Goal: Task Accomplishment & Management: Complete application form

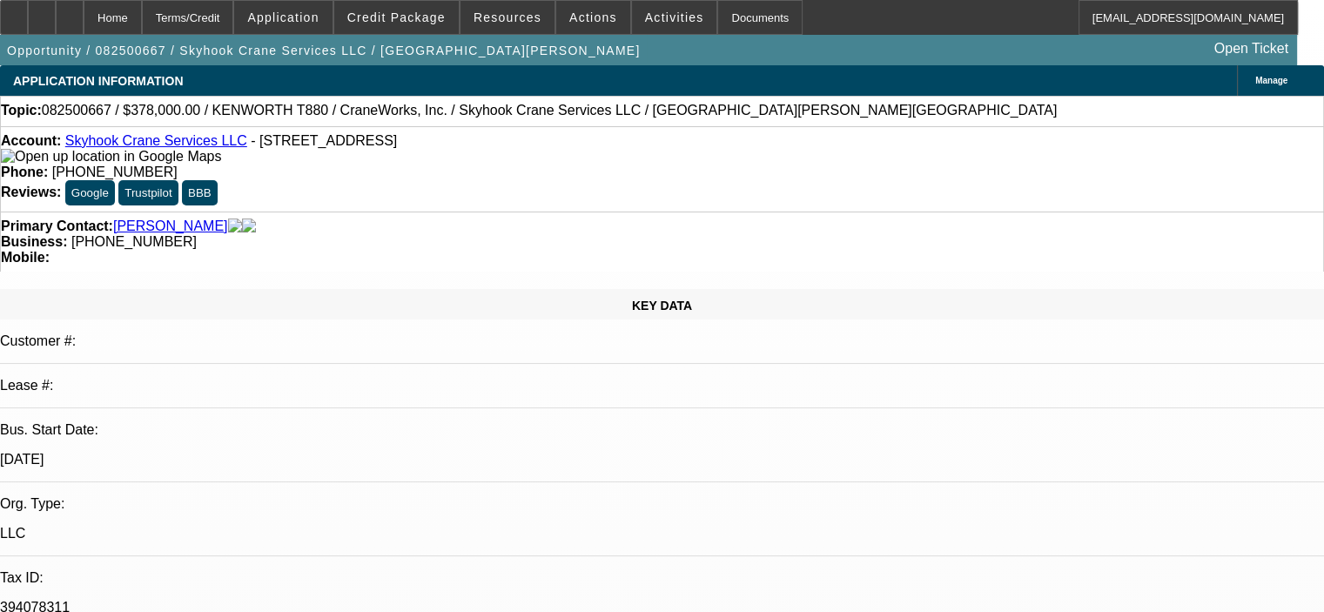
select select "0"
select select "2"
select select "0"
select select "6"
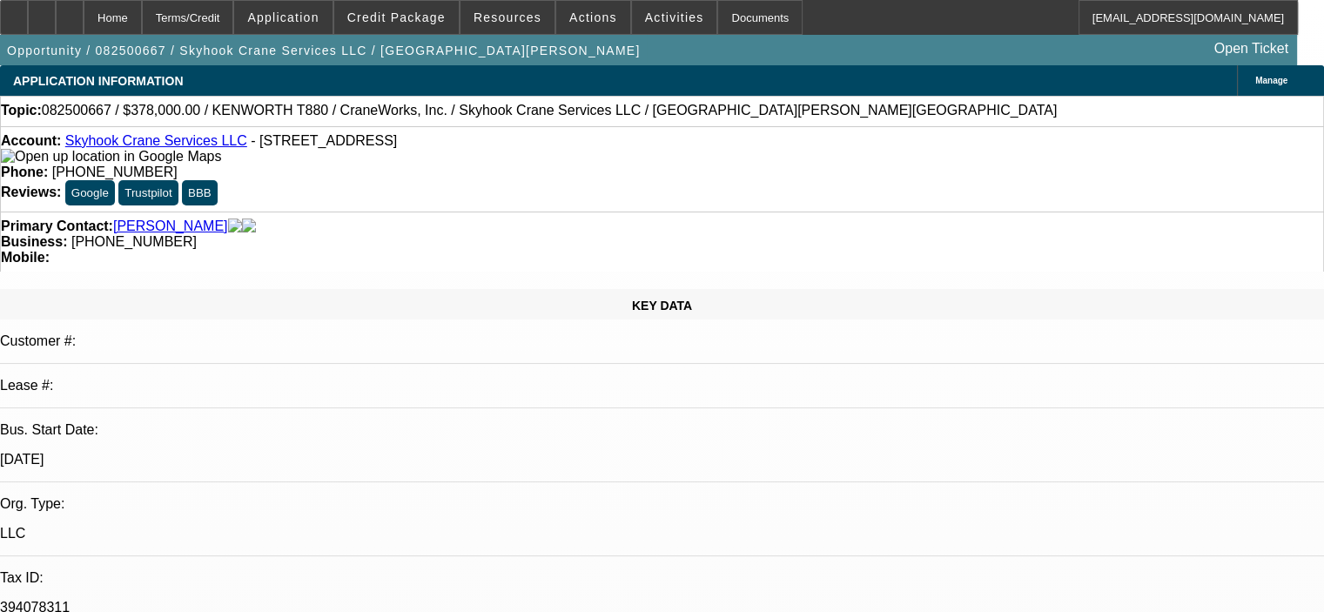
select select "0"
select select "2"
select select "0"
select select "6"
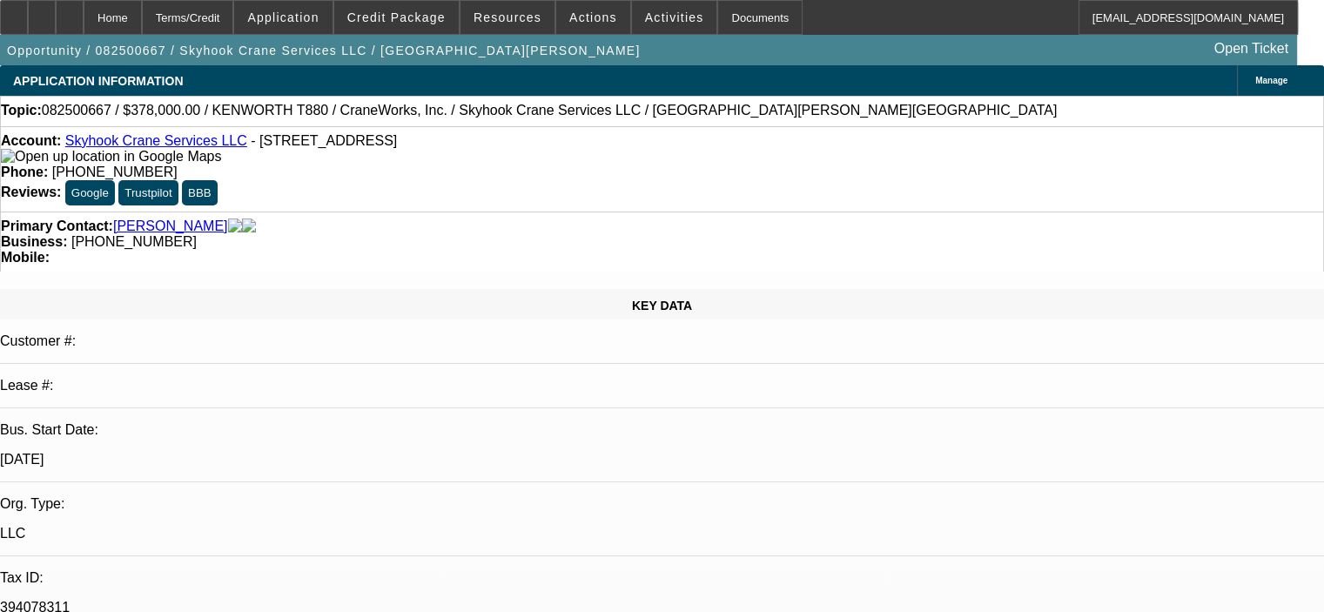
select select "0"
select select "2"
select select "0"
select select "6"
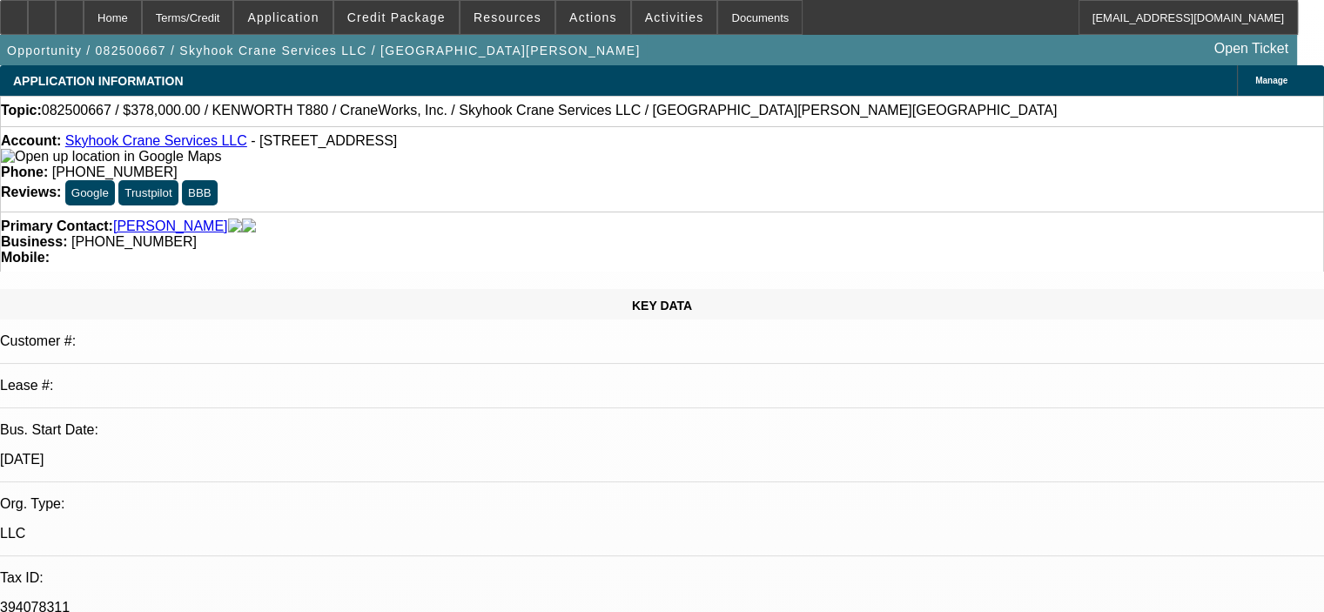
select select "0"
select select "2"
select select "0"
select select "6"
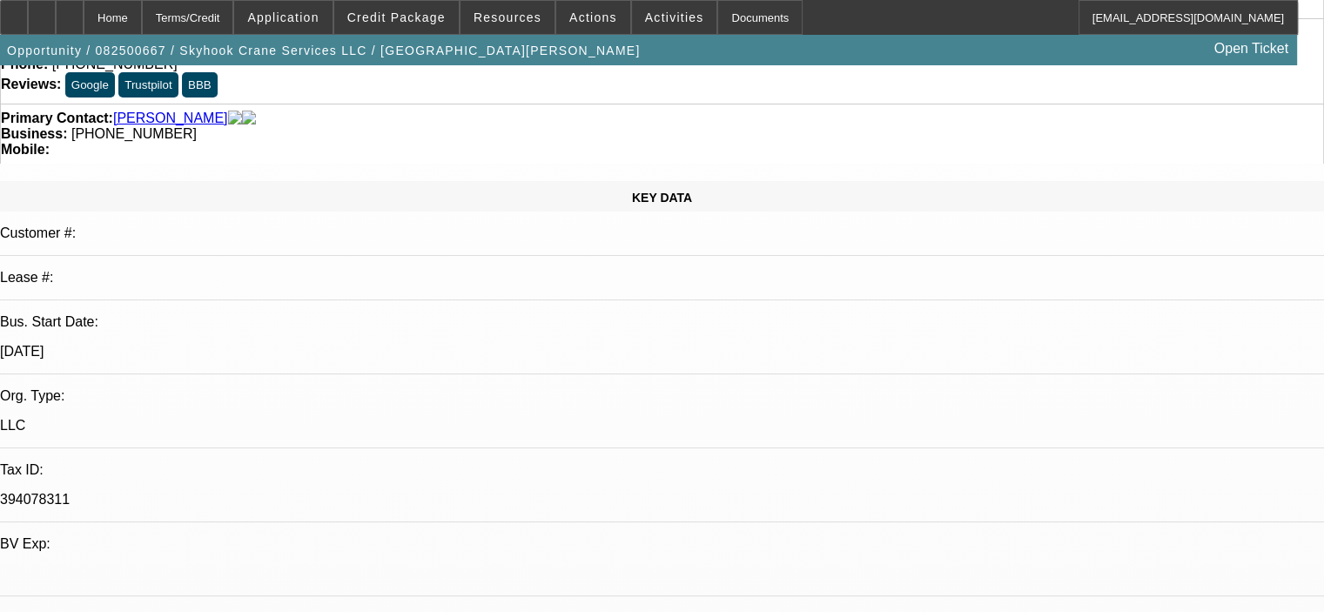
scroll to position [88, 0]
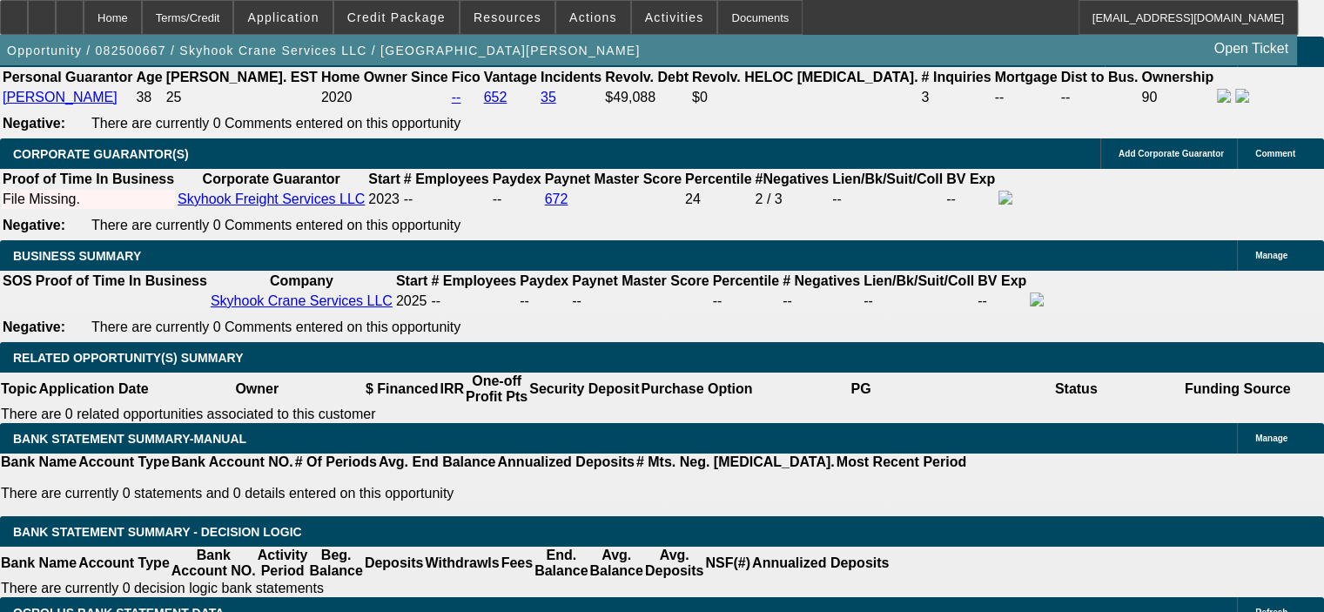
scroll to position [2351, 0]
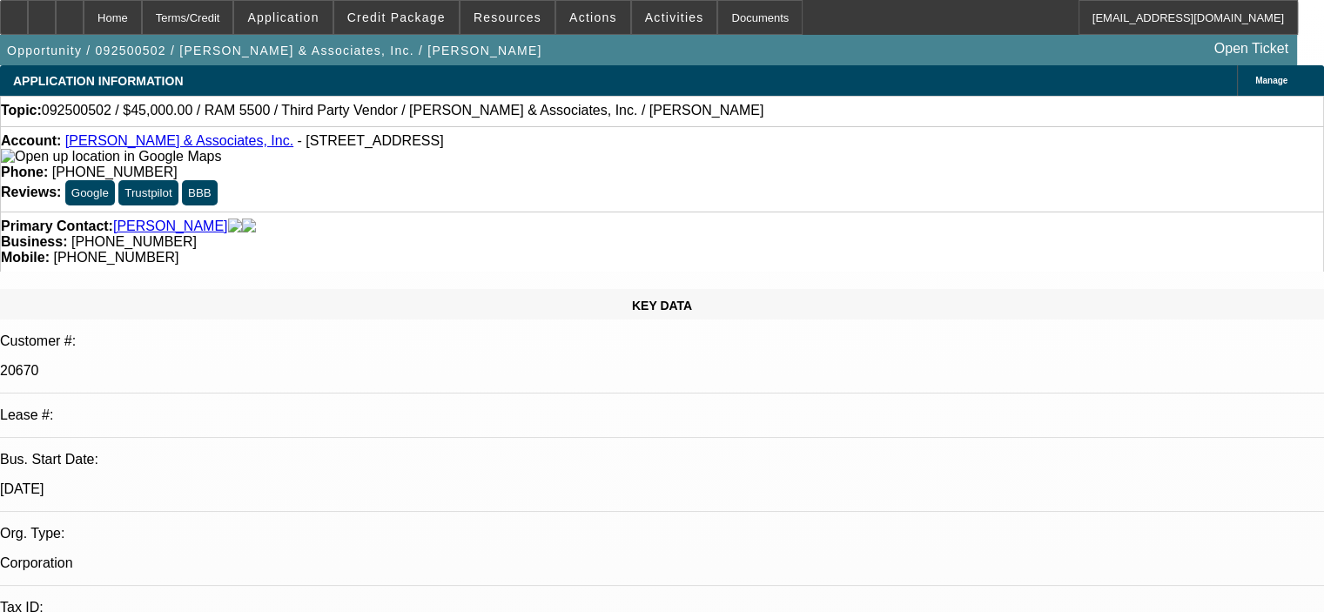
select select "0"
select select "2"
select select "0.1"
select select "4"
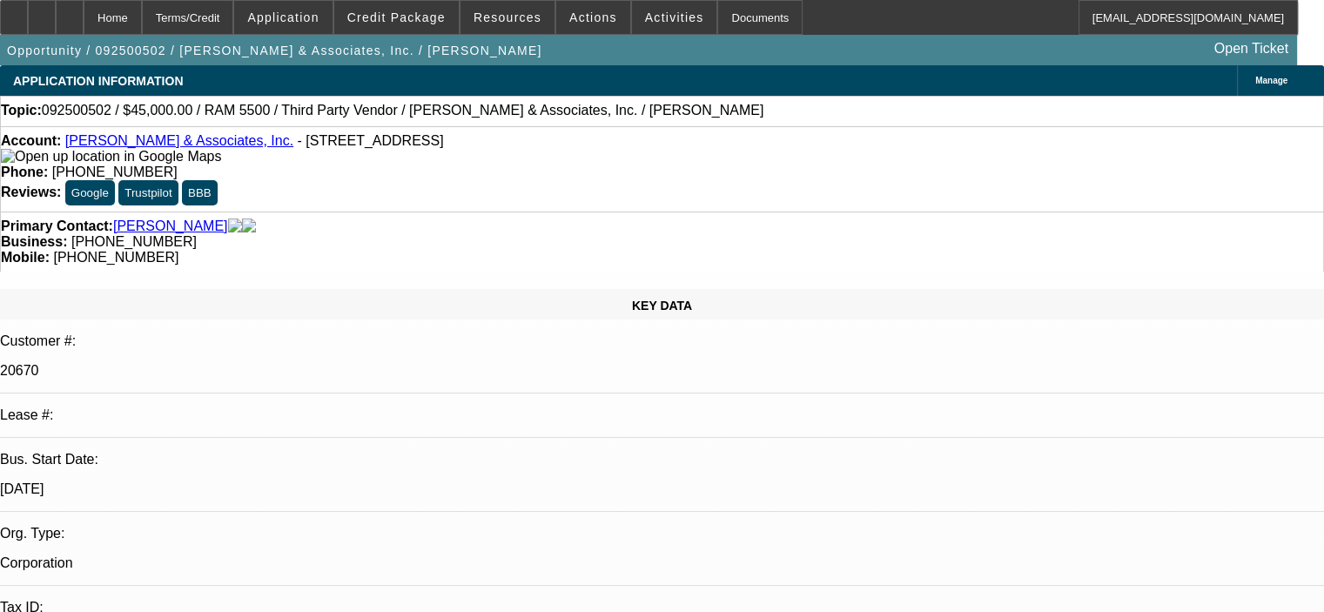
select select "0.1"
select select "2"
select select "0.1"
select select "4"
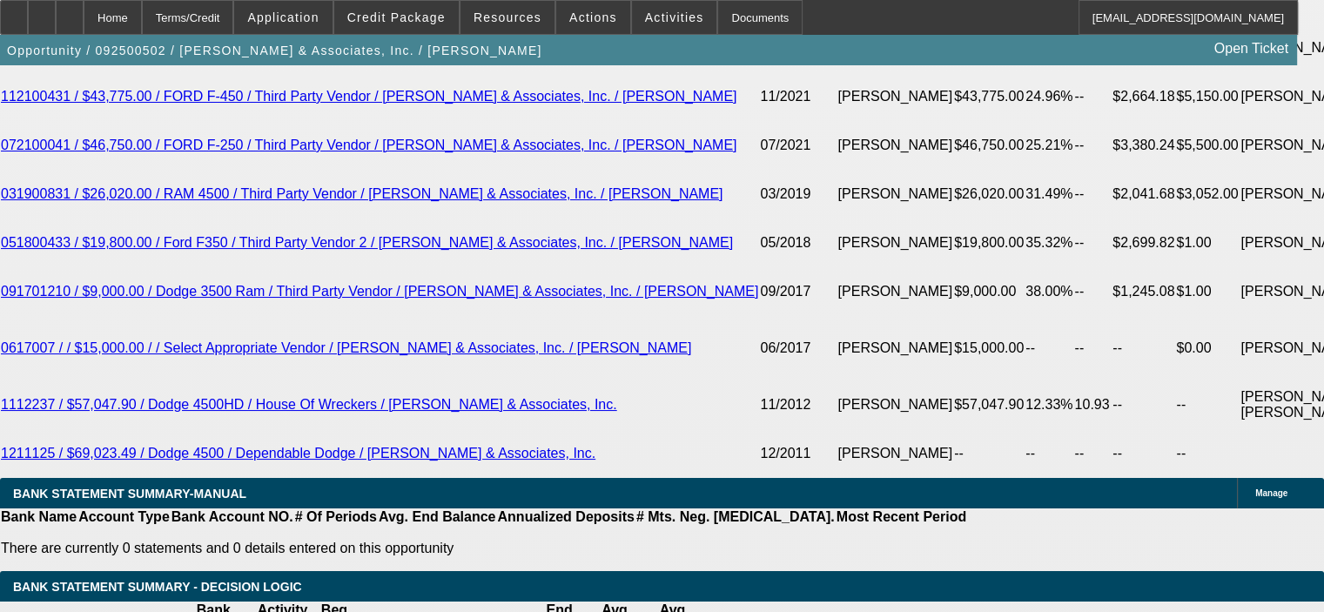
scroll to position [3220, 0]
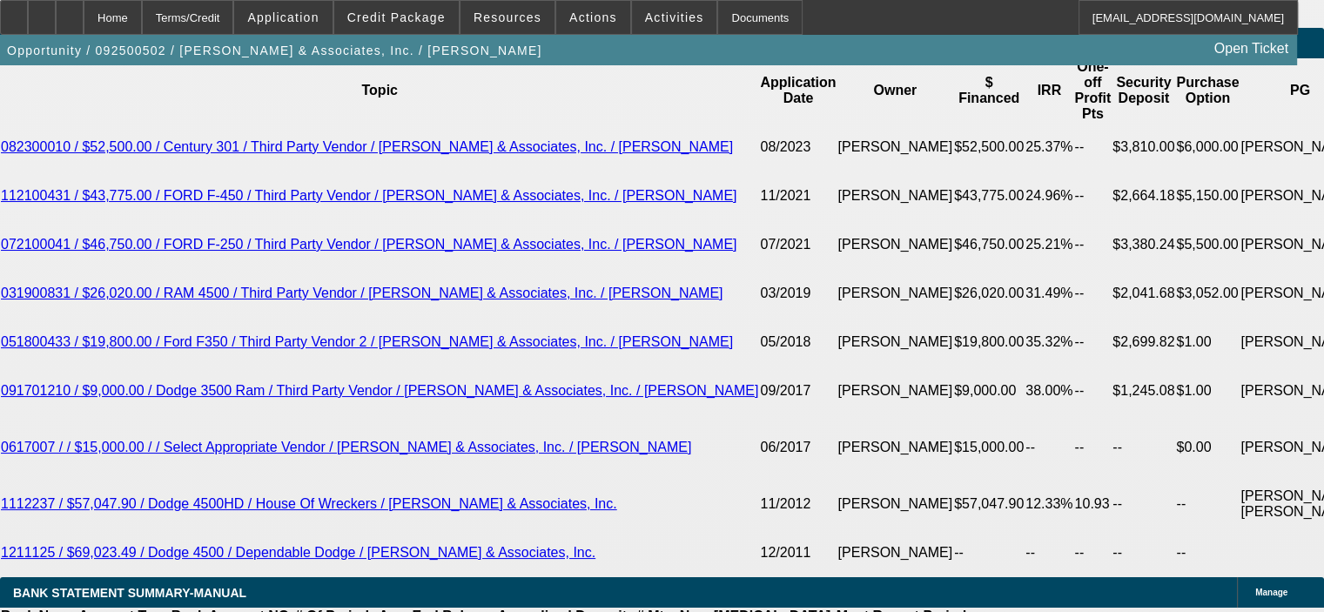
scroll to position [3133, 0]
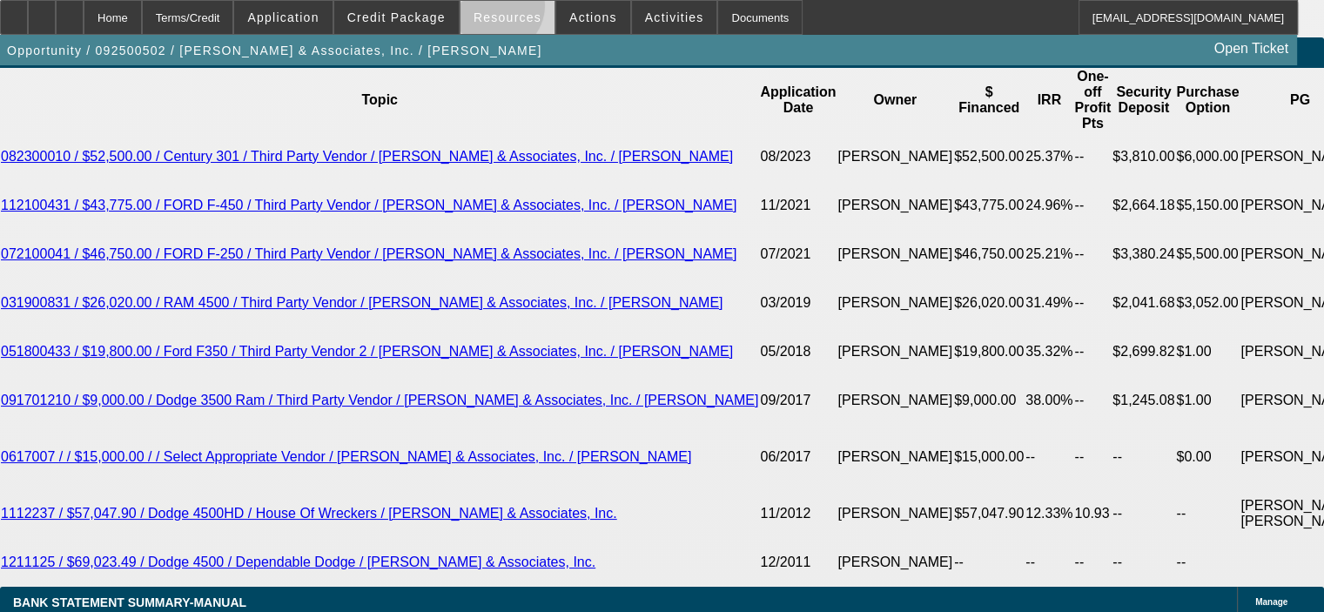
click at [498, 10] on span at bounding box center [508, 18] width 94 height 42
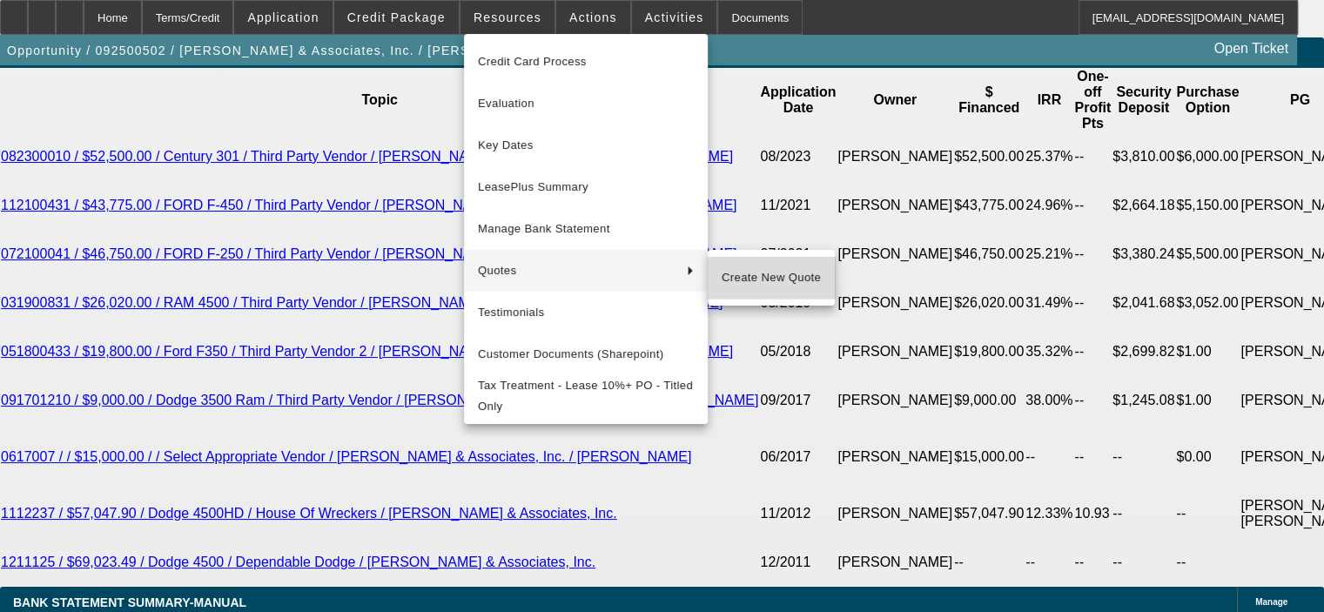
click at [752, 273] on span "Create New Quote" at bounding box center [771, 277] width 99 height 21
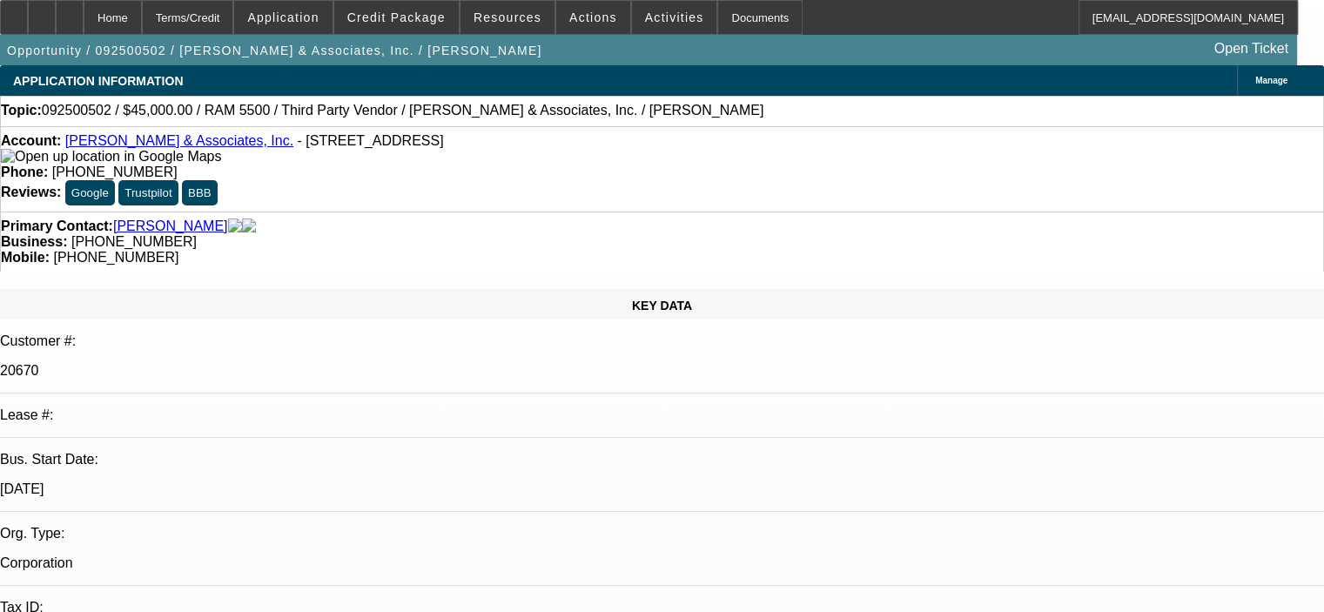
select select "0"
select select "2"
select select "0.1"
select select "4"
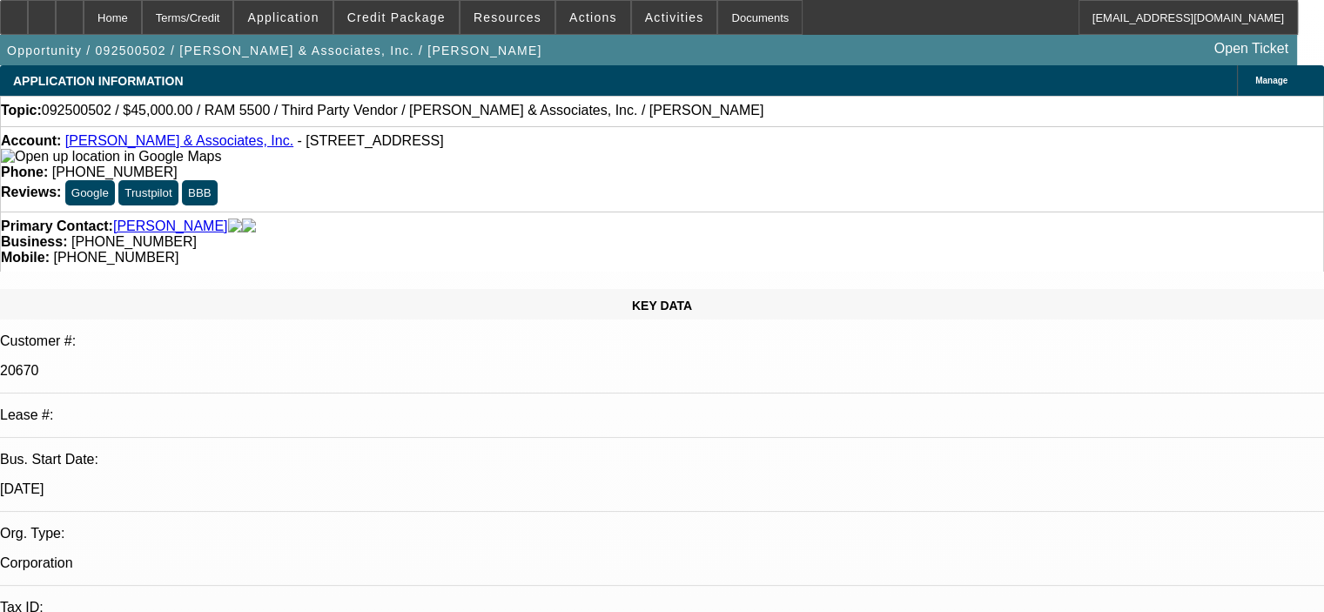
select select "0.1"
select select "2"
select select "0.1"
select select "4"
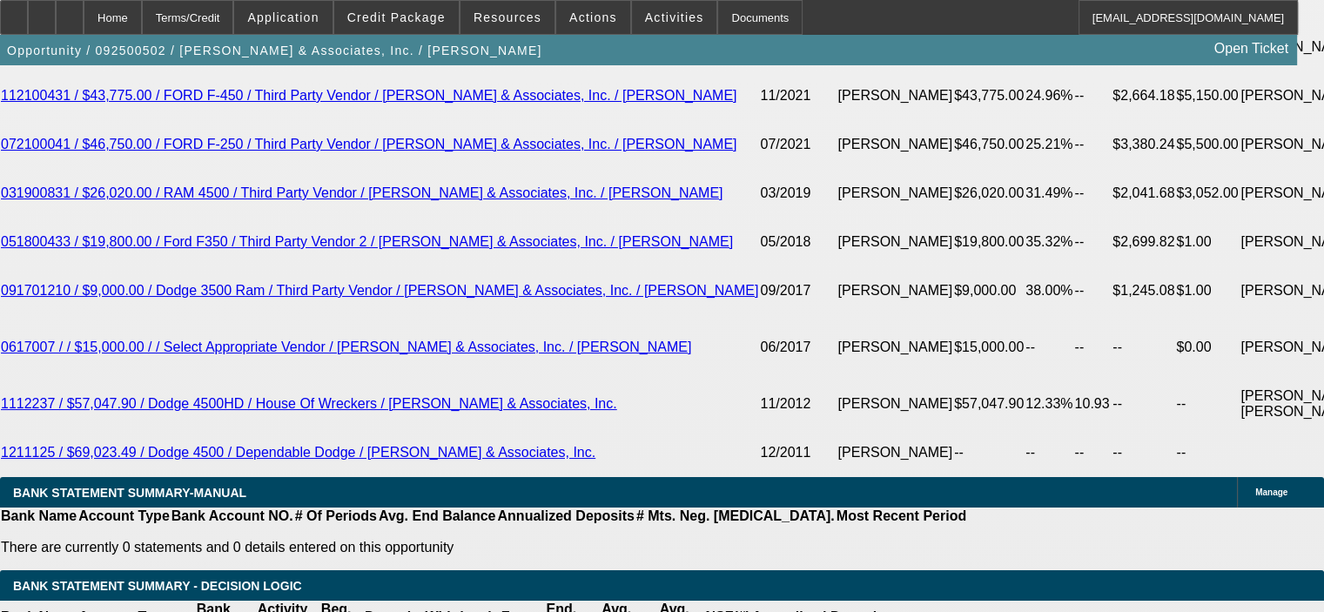
scroll to position [3221, 0]
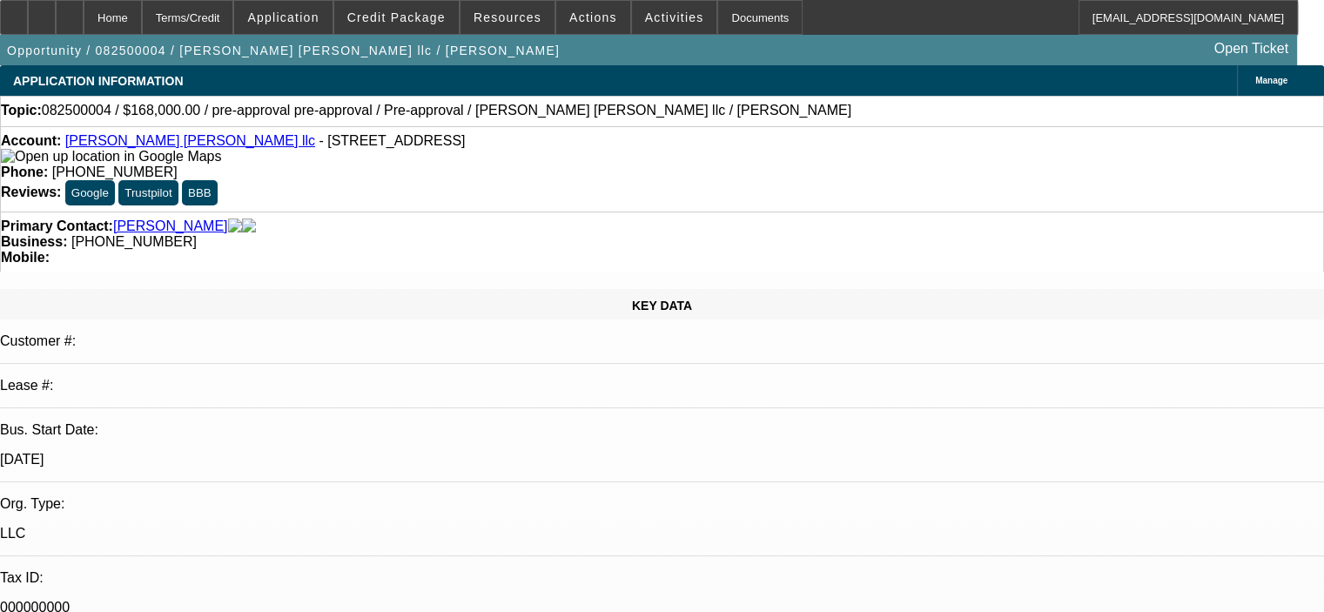
select select "0"
select select "2"
select select "0"
select select "2"
select select "6"
